Goal: Navigation & Orientation: Find specific page/section

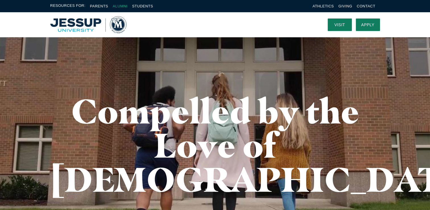
click at [122, 7] on link "Alumni" at bounding box center [120, 6] width 15 height 4
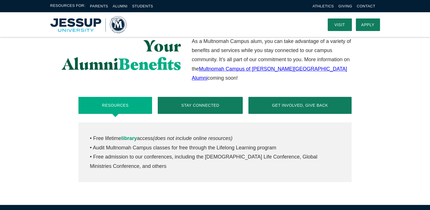
scroll to position [201, 0]
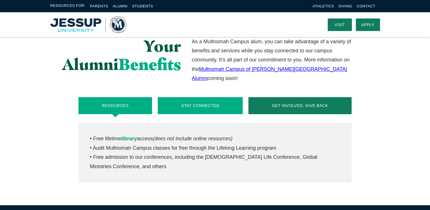
click at [222, 101] on button "Stay Connected" at bounding box center [200, 105] width 85 height 17
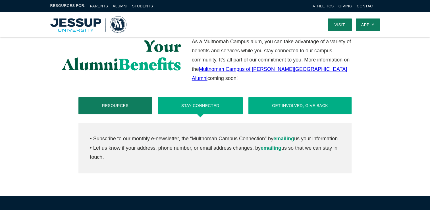
click at [279, 97] on button "Get Involved, Give Back" at bounding box center [299, 105] width 103 height 17
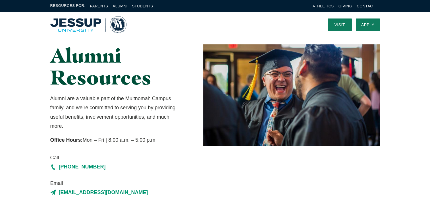
scroll to position [0, 0]
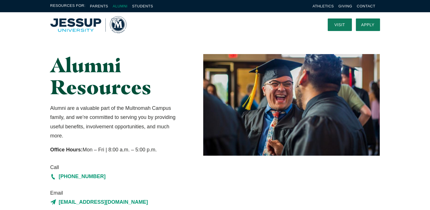
click at [124, 5] on link "Alumni" at bounding box center [120, 6] width 15 height 4
click at [136, 7] on link "Students" at bounding box center [142, 6] width 21 height 4
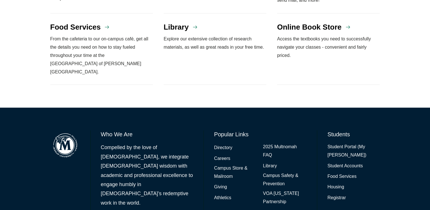
scroll to position [557, 0]
